Goal: Transaction & Acquisition: Purchase product/service

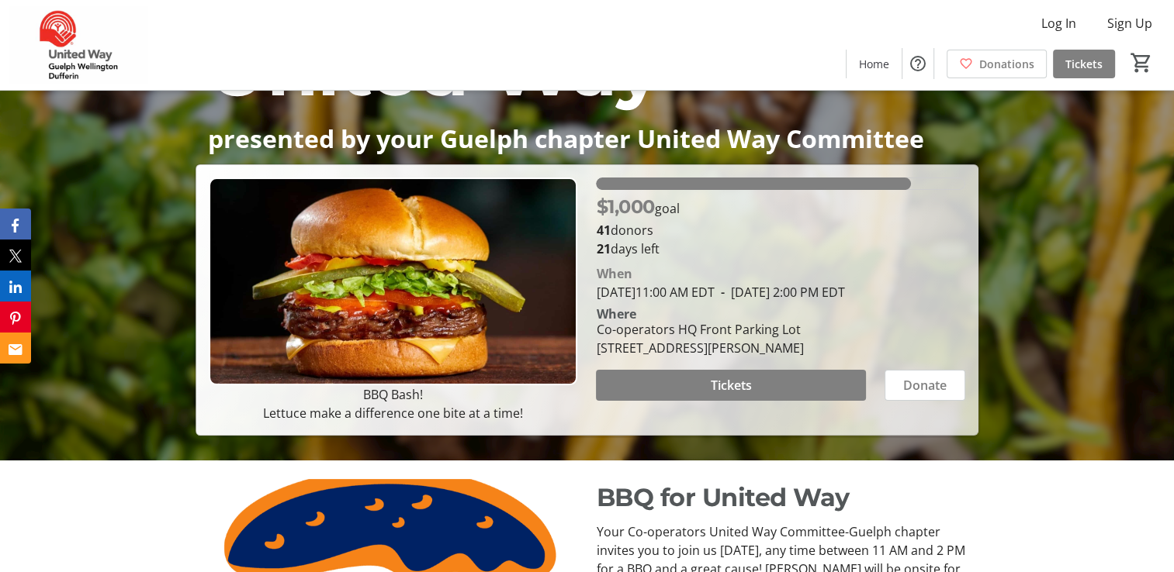
scroll to position [233, 0]
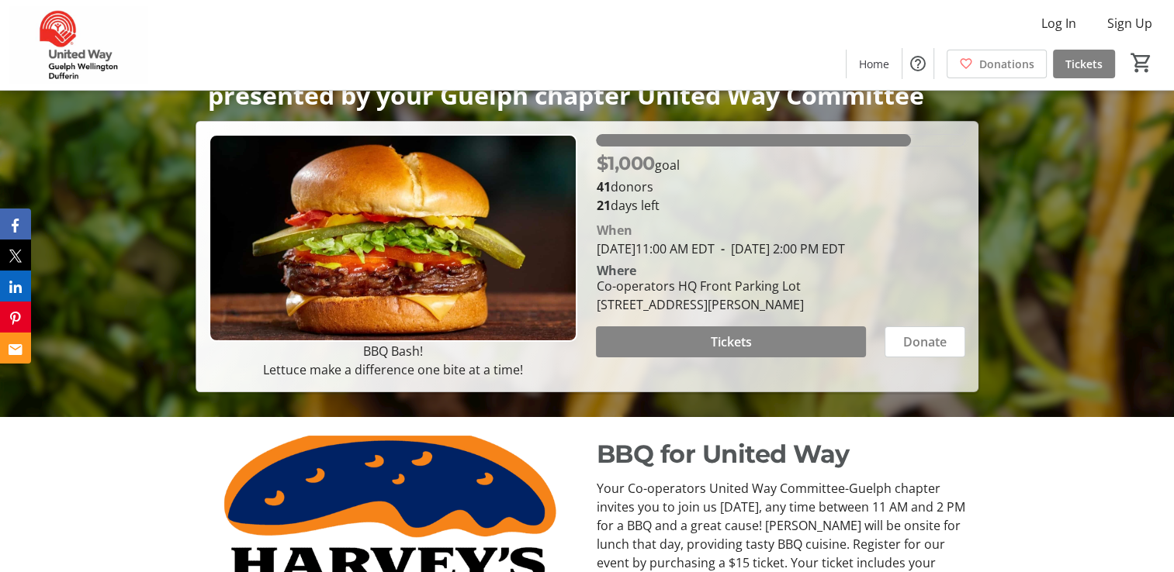
click at [785, 354] on span at bounding box center [730, 341] width 269 height 37
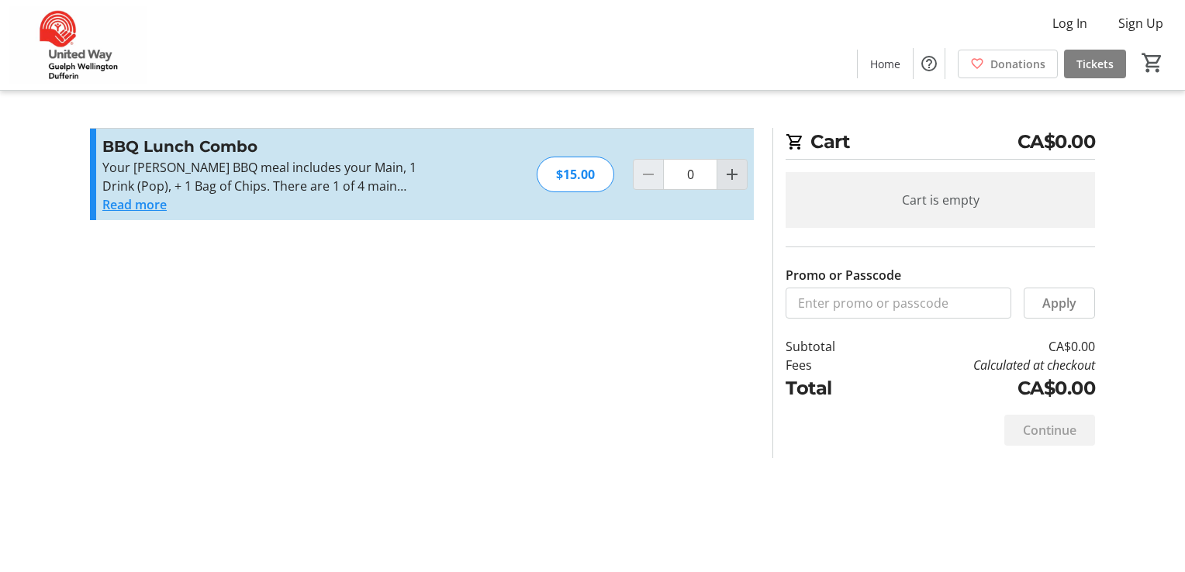
click at [725, 178] on mat-icon "Increment by one" at bounding box center [732, 174] width 19 height 19
type input "1"
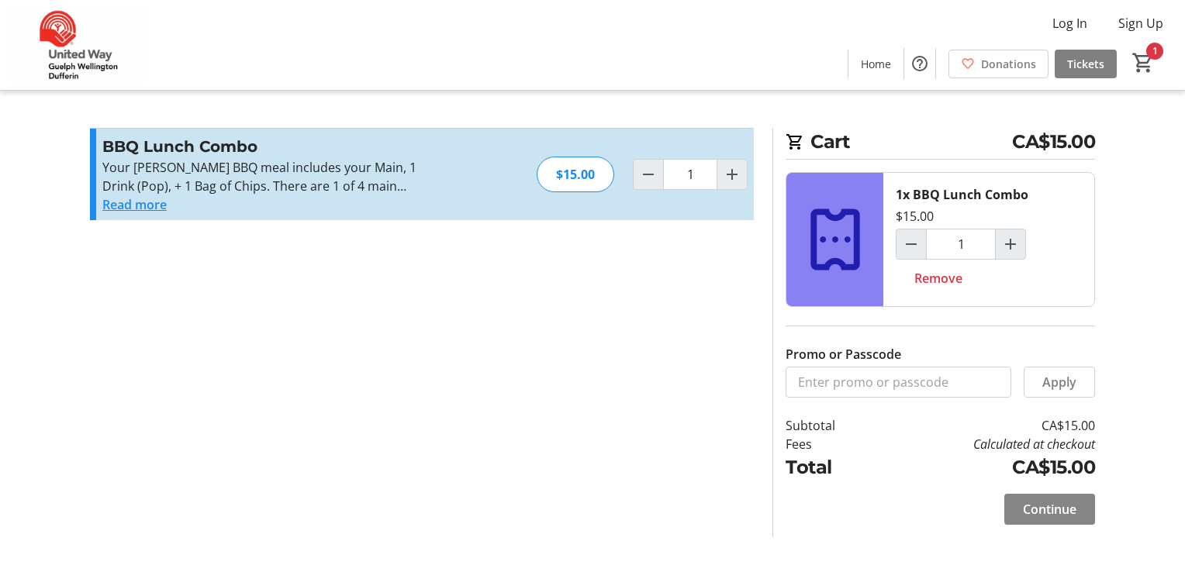
click at [1036, 504] on span "Continue" at bounding box center [1050, 509] width 54 height 19
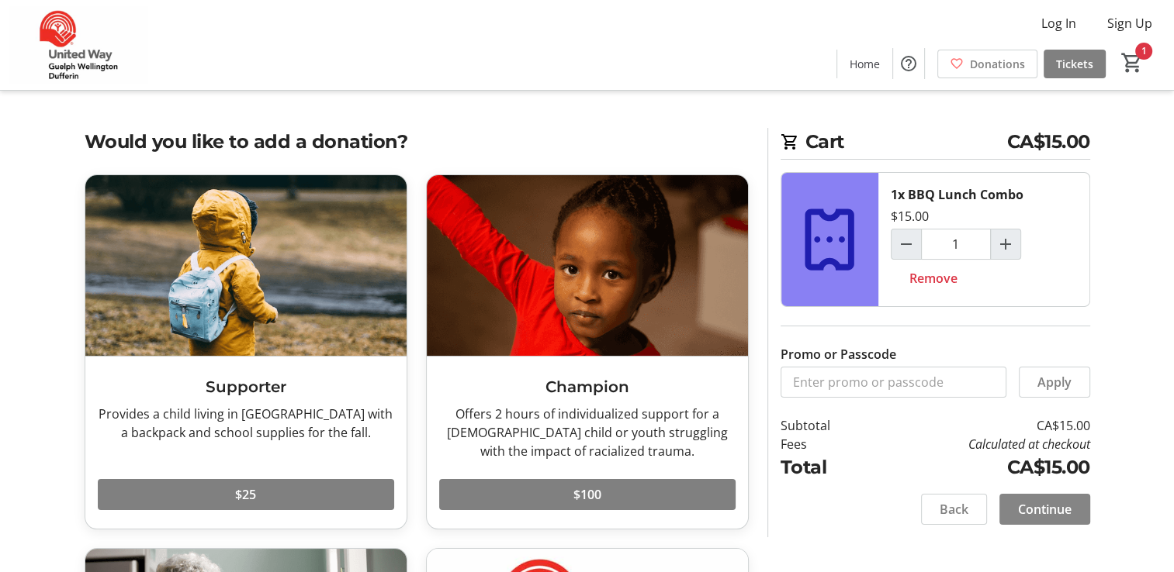
click at [1032, 503] on span "Continue" at bounding box center [1045, 509] width 54 height 19
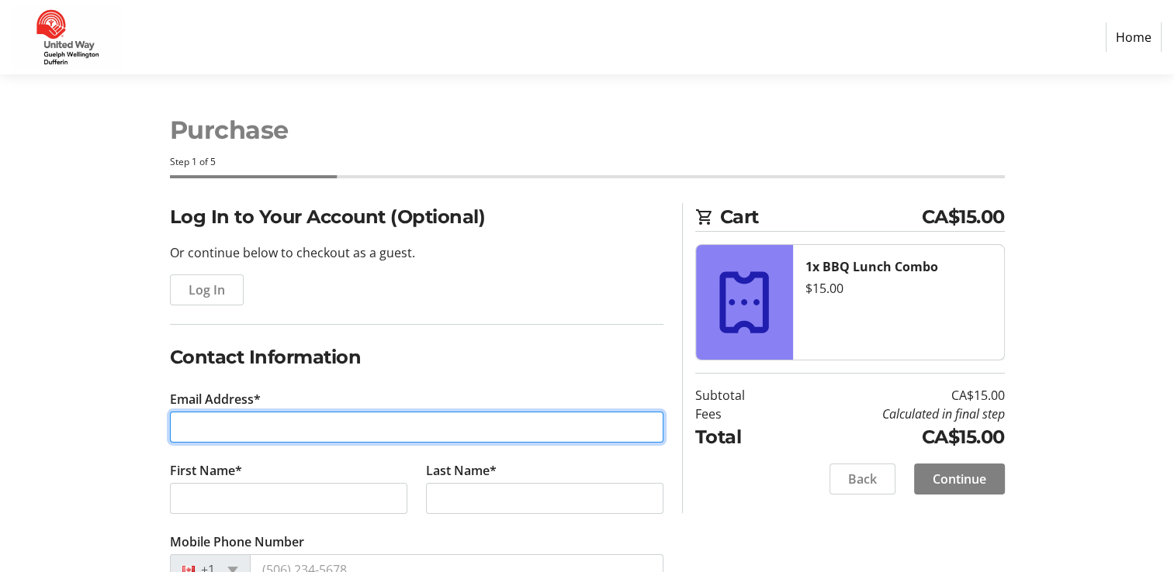
click at [316, 433] on input "Email Address*" at bounding box center [416, 427] width 493 height 31
type input "[EMAIL_ADDRESS][DOMAIN_NAME]"
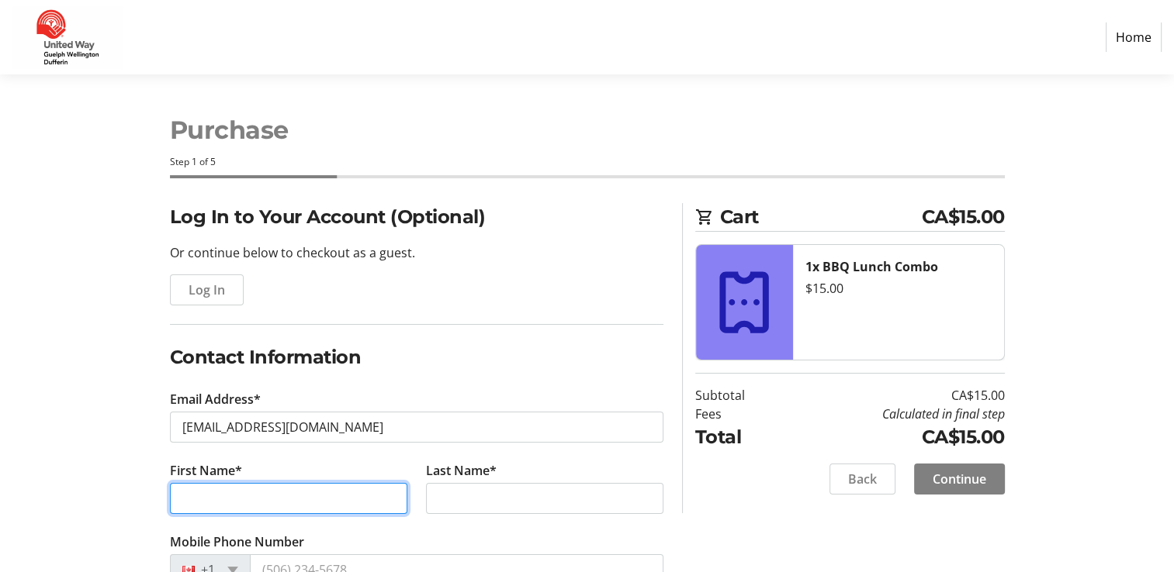
type input "Dayo"
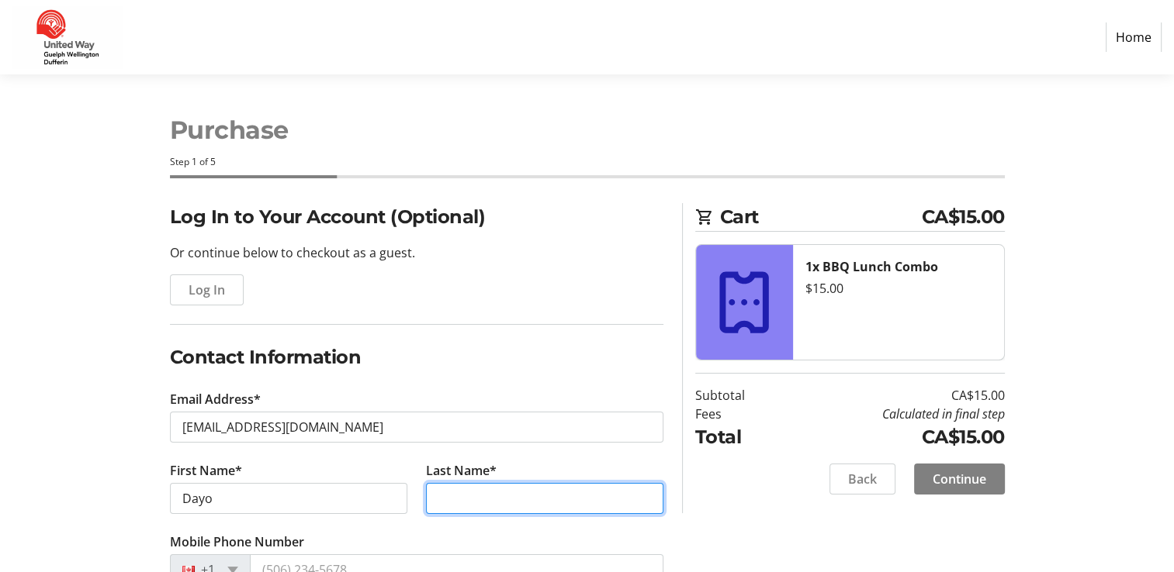
type input "Adeniyi"
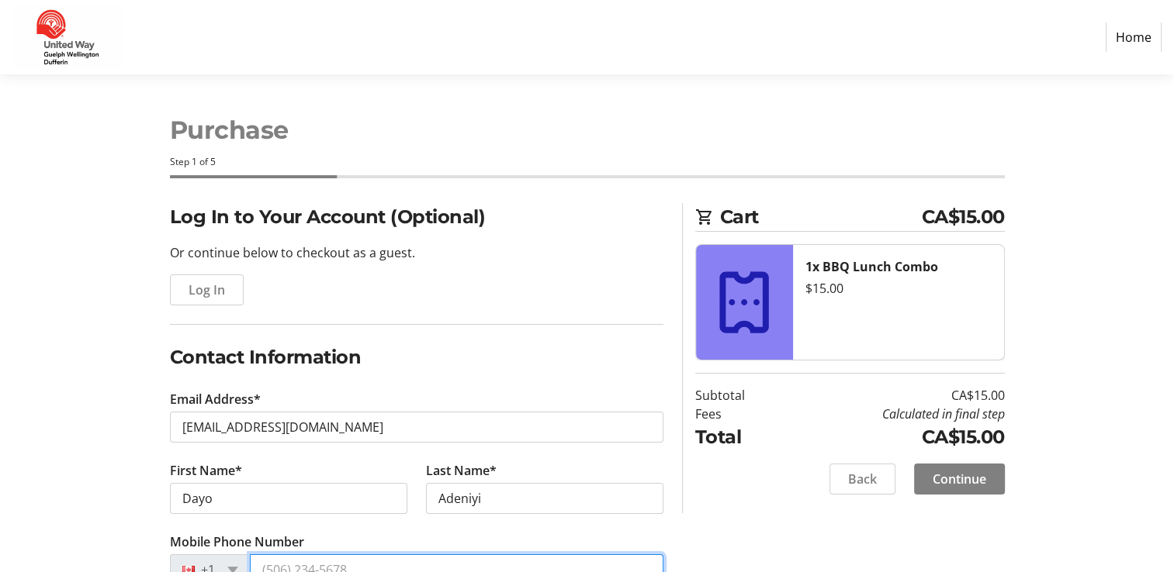
type input "[PHONE_NUMBER]"
type input "Cooperators Group Limited"
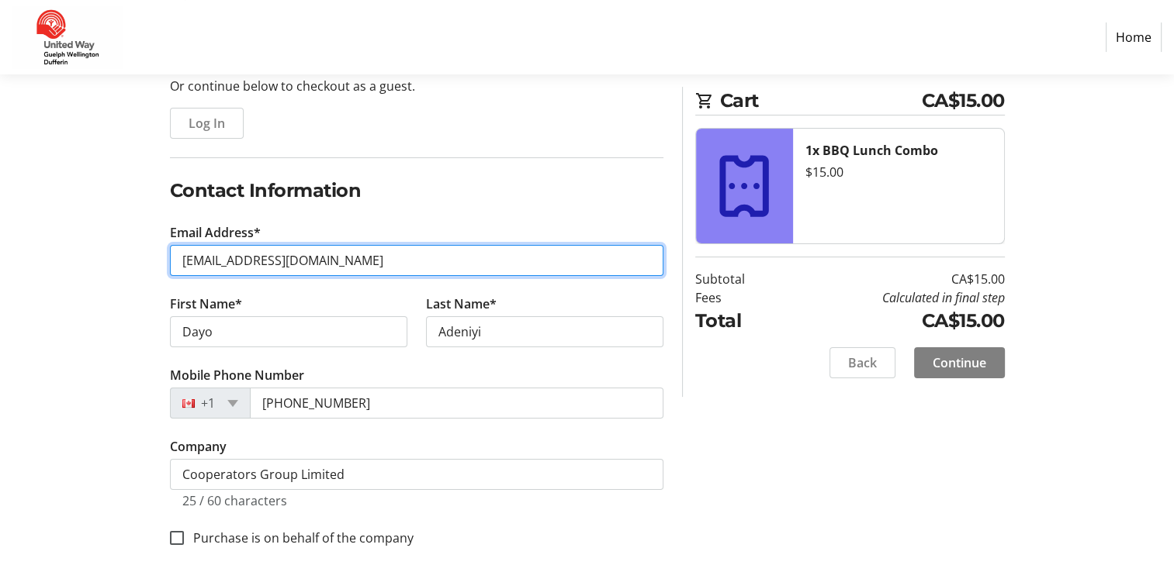
scroll to position [177, 0]
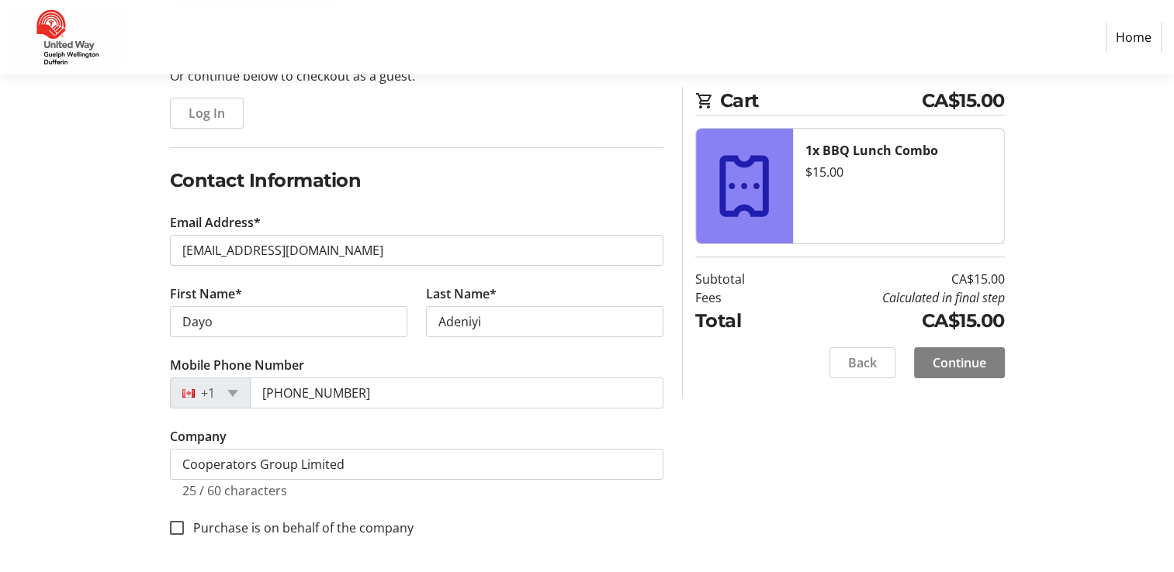
click at [239, 526] on label "Purchase is on behalf of the company" at bounding box center [299, 528] width 230 height 19
click at [184, 526] on input "Purchase is on behalf of the company" at bounding box center [177, 528] width 14 height 14
checkbox input "true"
click at [978, 364] on span "Continue" at bounding box center [959, 363] width 54 height 19
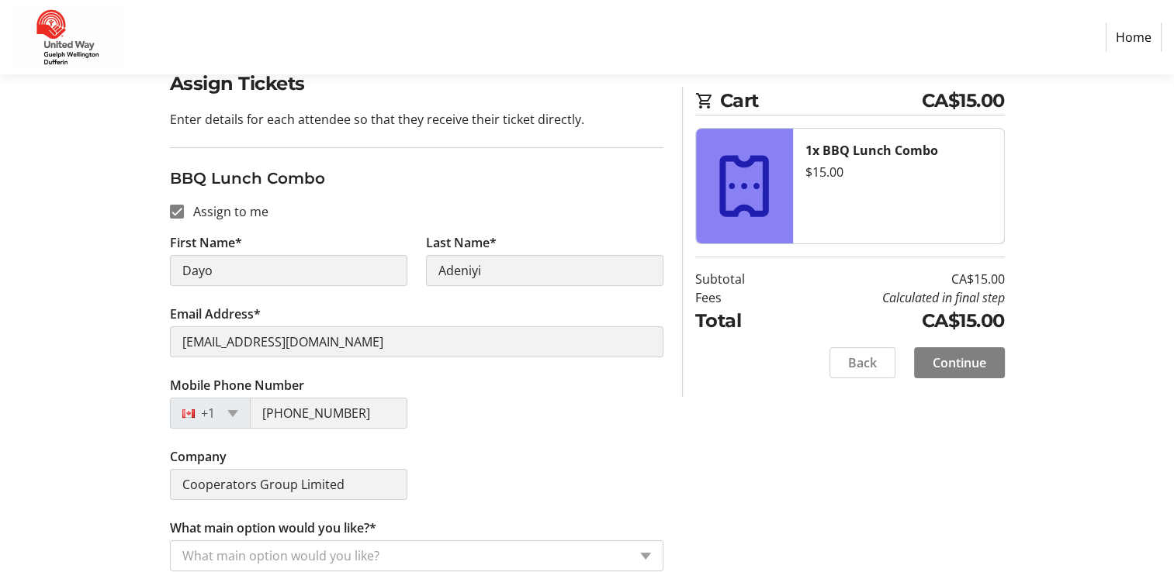
scroll to position [150, 0]
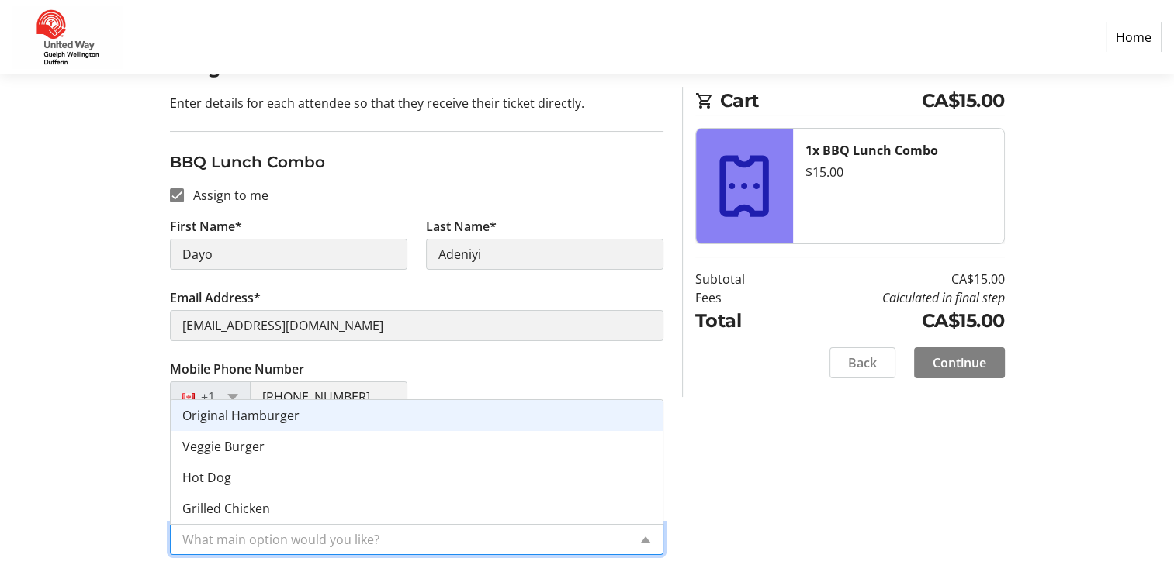
click at [453, 532] on input "What main option would you like?*" at bounding box center [404, 540] width 445 height 19
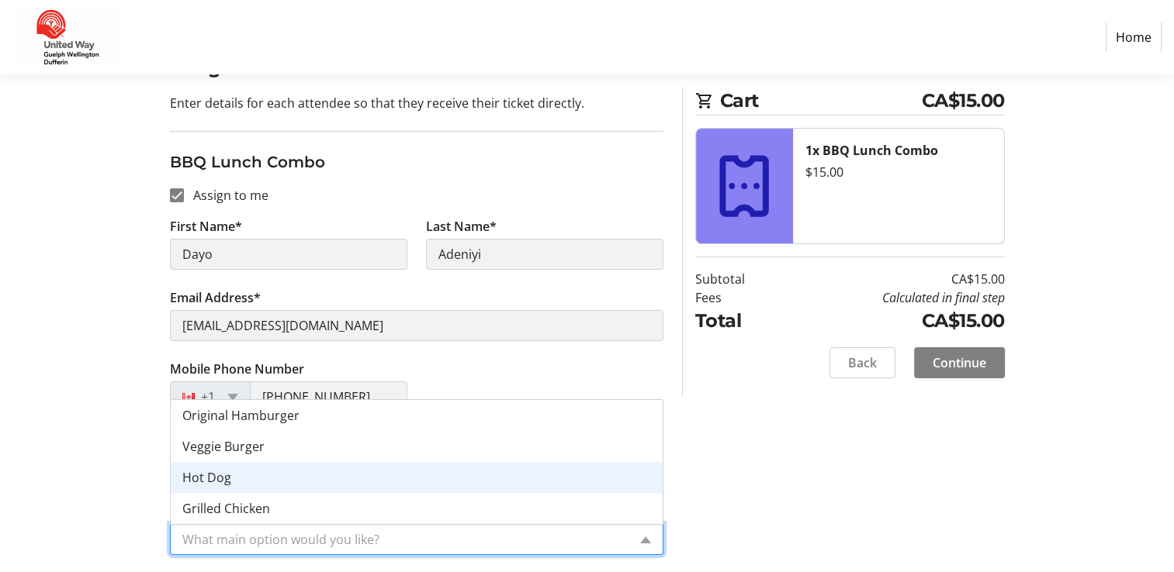
click at [680, 489] on div "Assign Tickets Enter details for each attendee so that they receive their ticke…" at bounding box center [587, 314] width 1024 height 521
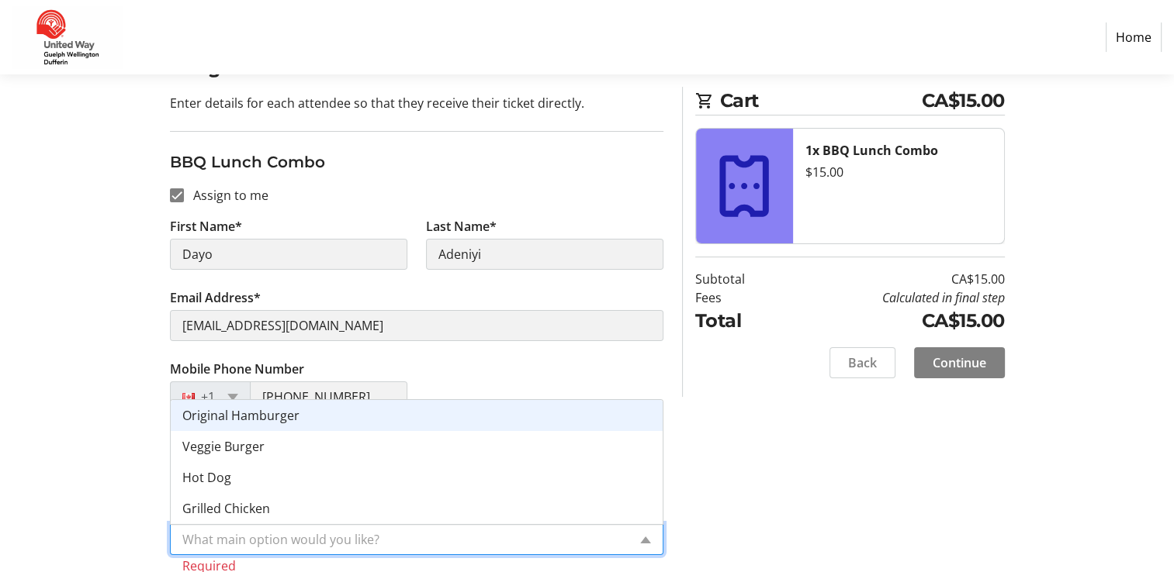
click at [506, 541] on input "What main option would you like?*" at bounding box center [404, 540] width 445 height 19
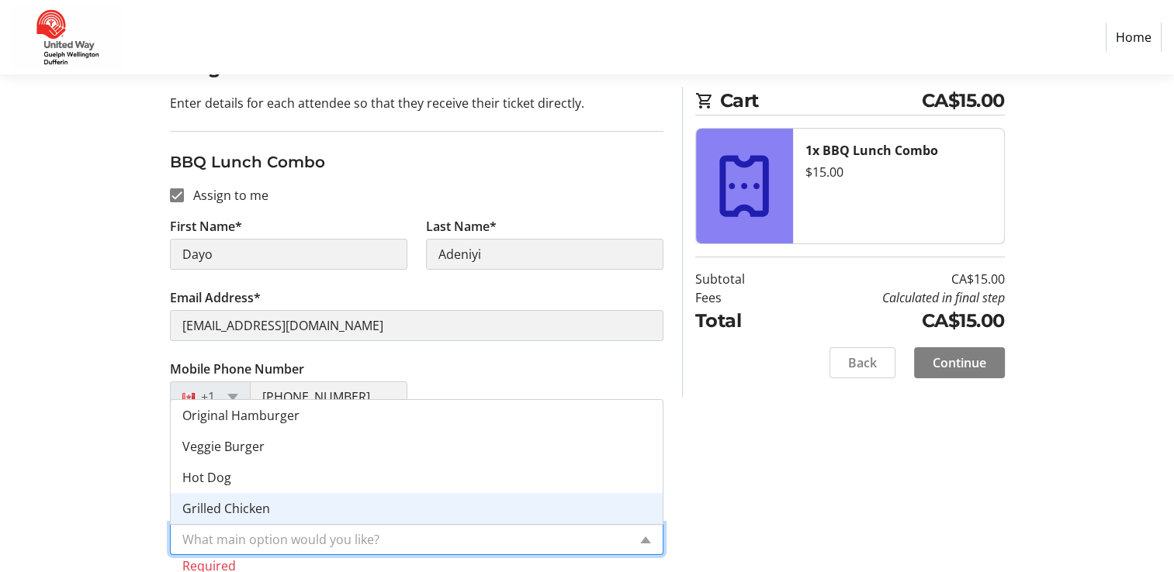
click at [245, 501] on span "Grilled Chicken" at bounding box center [226, 508] width 88 height 17
click at [501, 533] on input "What main option would you like?*" at bounding box center [404, 540] width 445 height 19
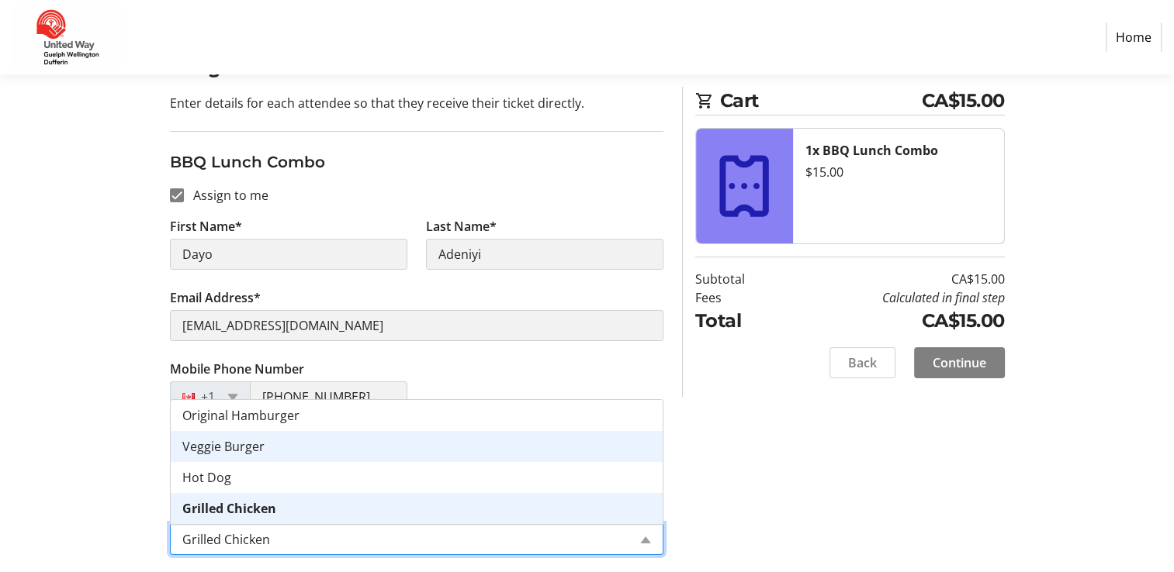
click at [759, 471] on div "Assign Tickets Enter details for each attendee so that they receive their ticke…" at bounding box center [587, 314] width 1024 height 521
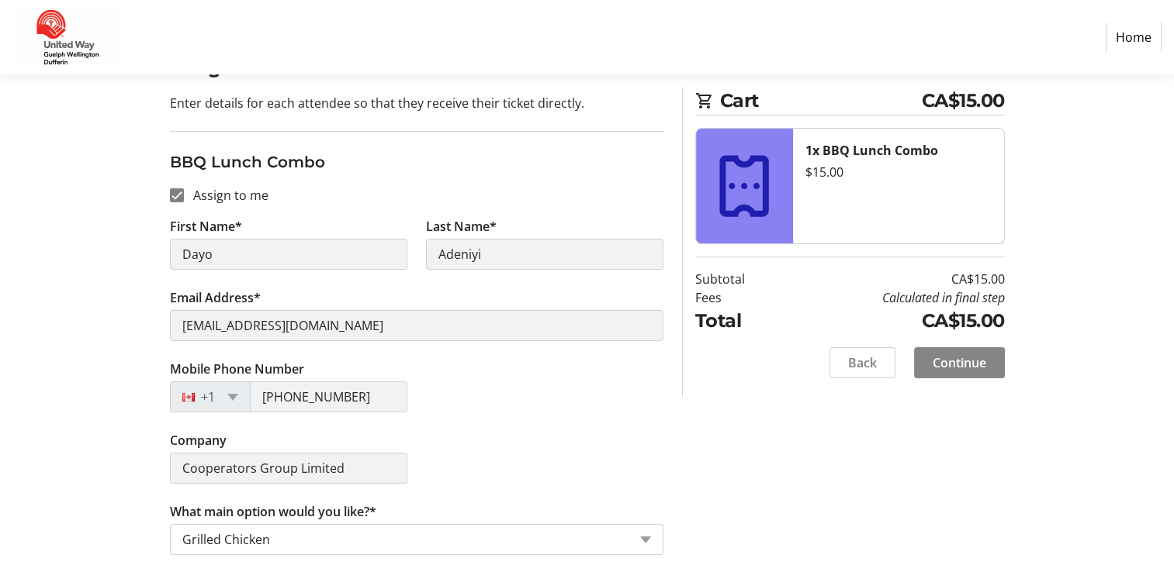
click at [957, 366] on span "Continue" at bounding box center [959, 363] width 54 height 19
